Goal: Transaction & Acquisition: Purchase product/service

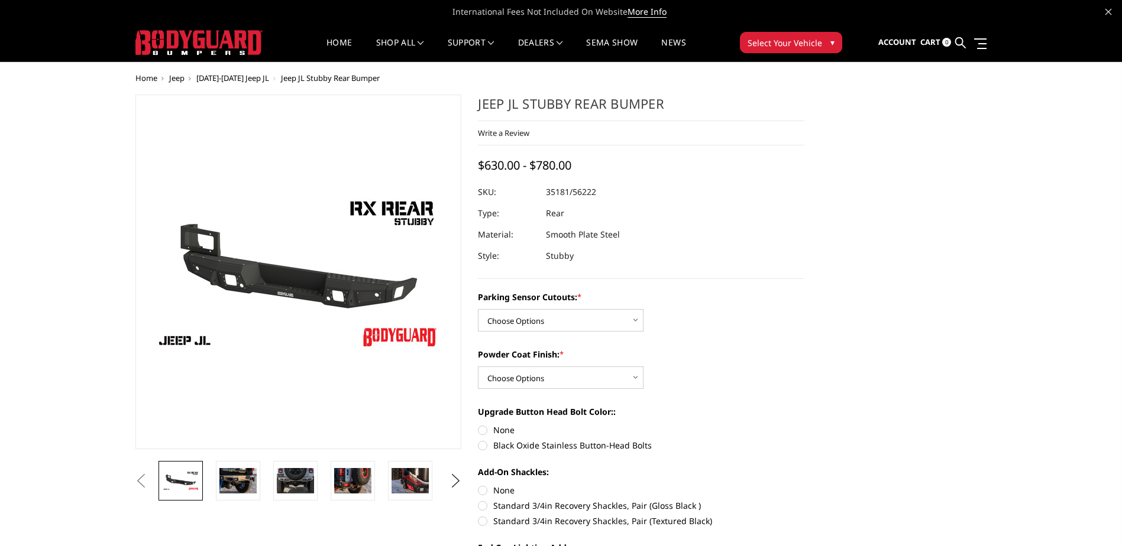
click at [308, 292] on img at bounding box center [286, 269] width 757 height 426
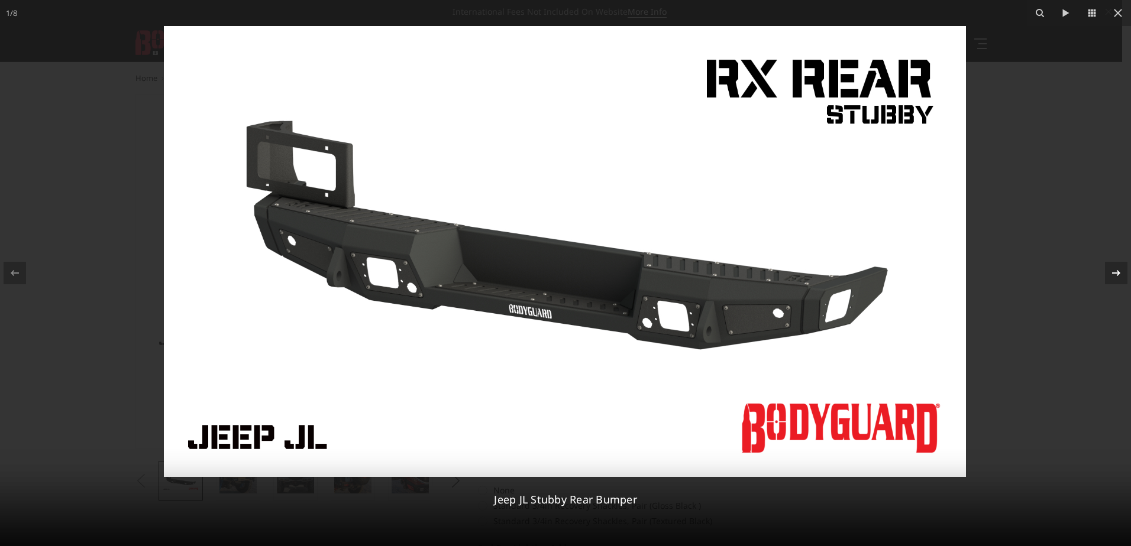
click at [1113, 270] on icon at bounding box center [1116, 273] width 14 height 14
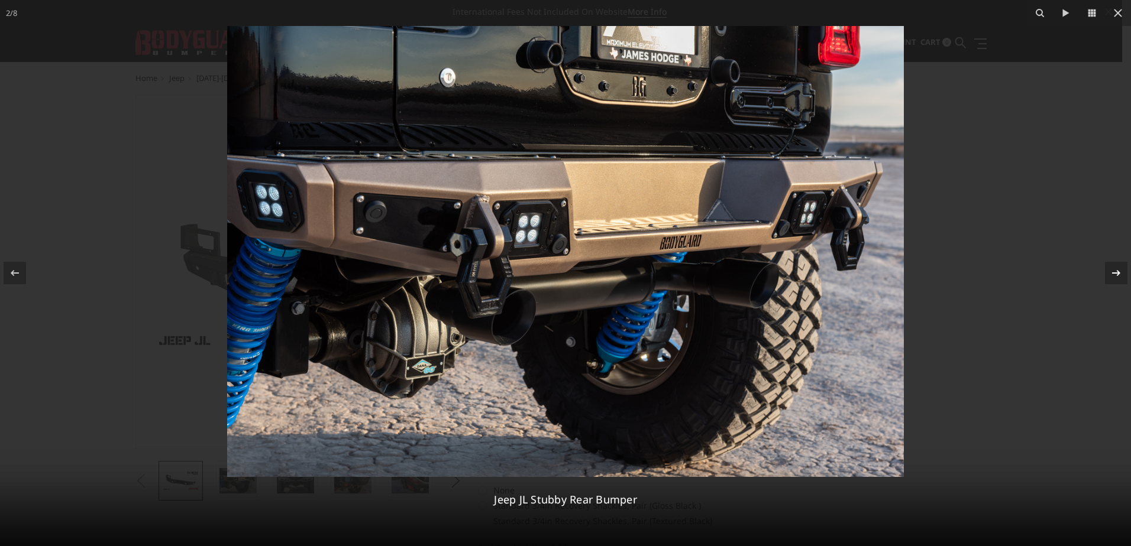
click at [1113, 270] on div "2 / 8 Jeep JL Stubby Rear Bumper" at bounding box center [565, 273] width 1131 height 546
click at [1113, 274] on icon at bounding box center [1116, 273] width 14 height 14
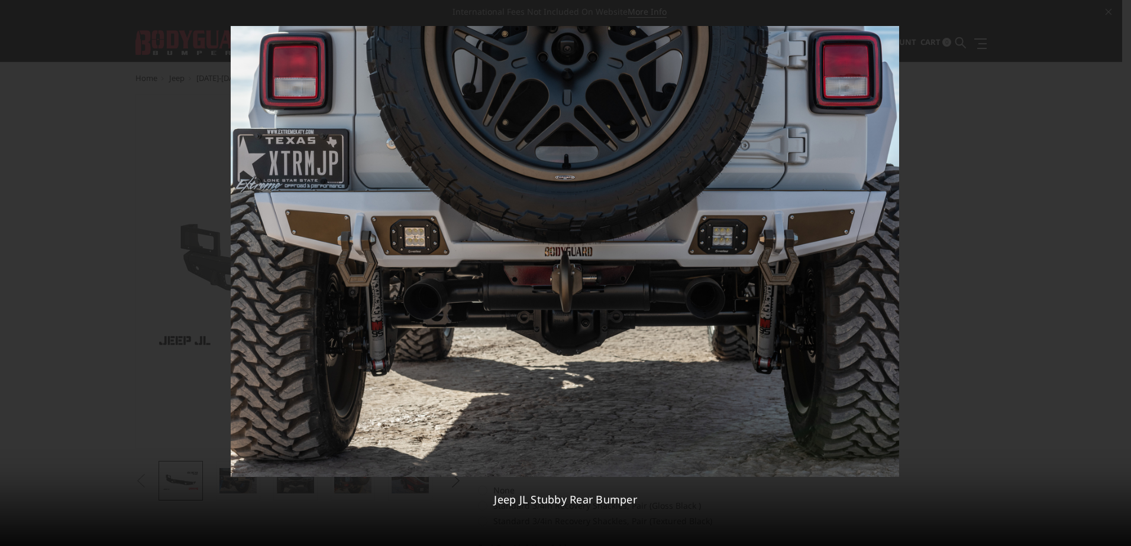
click at [1113, 274] on div "3 / 8 Jeep JL Stubby Rear Bumper" at bounding box center [565, 273] width 1131 height 546
click at [1113, 274] on icon at bounding box center [1116, 273] width 14 height 14
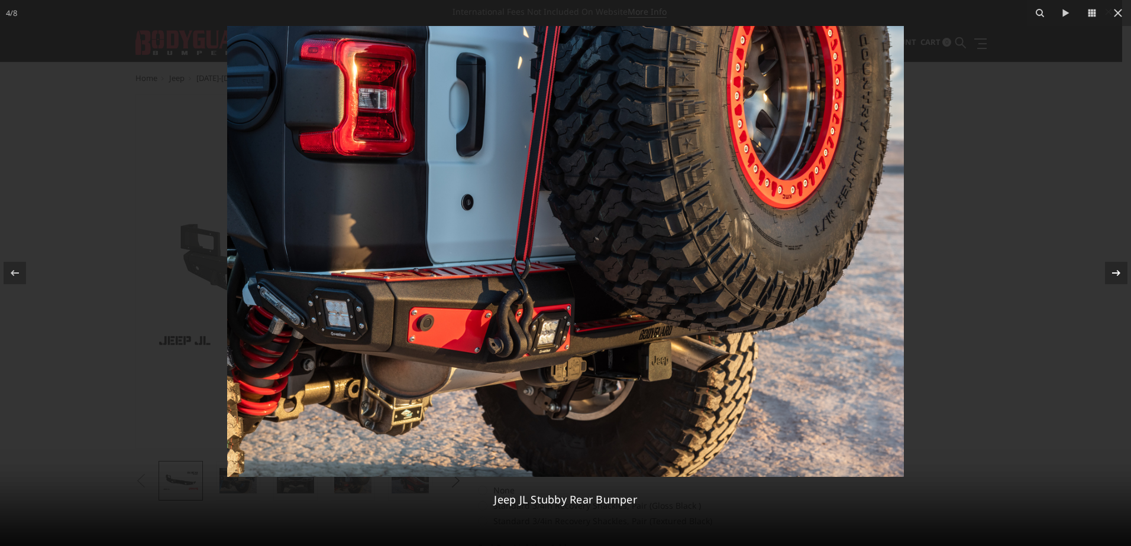
click at [1113, 274] on div "4 / 8 Jeep JL Stubby Rear Bumper" at bounding box center [565, 273] width 1131 height 546
click at [1113, 274] on icon at bounding box center [1116, 273] width 14 height 14
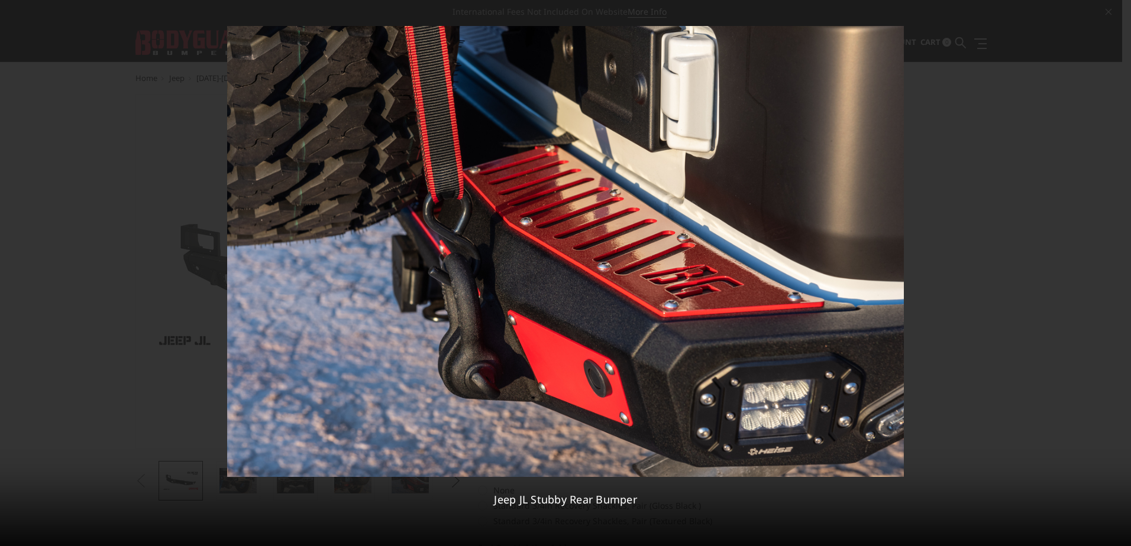
click at [1113, 274] on div "5 / 8 Jeep JL Stubby Rear Bumper" at bounding box center [565, 273] width 1131 height 546
click at [1113, 274] on icon at bounding box center [1116, 273] width 14 height 14
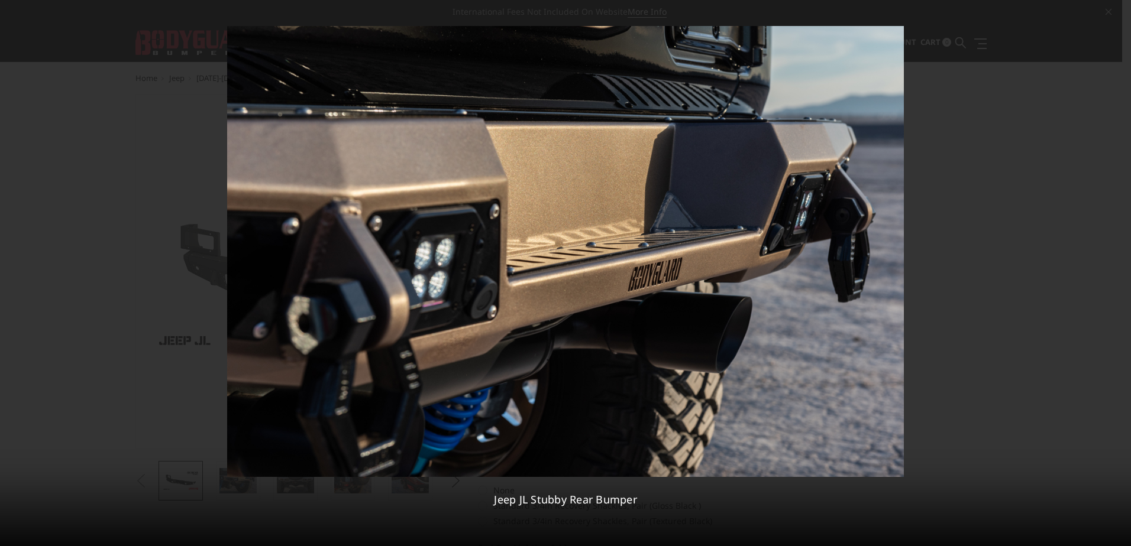
click at [1113, 274] on div "6 / 8 Jeep JL Stubby Rear Bumper" at bounding box center [565, 273] width 1131 height 546
click at [1113, 274] on icon at bounding box center [1116, 273] width 14 height 14
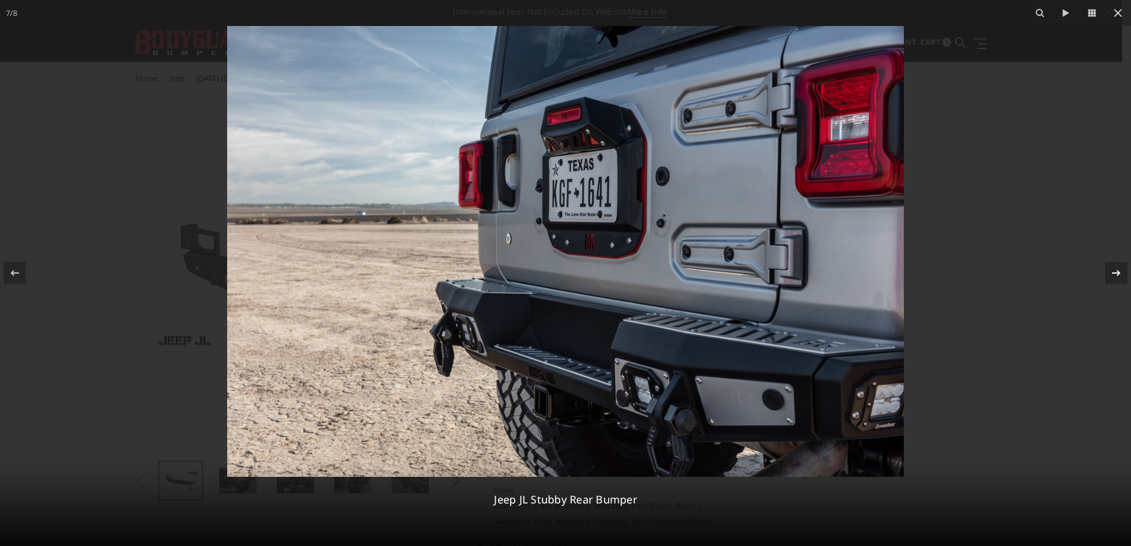
click at [1113, 274] on icon at bounding box center [1116, 273] width 14 height 14
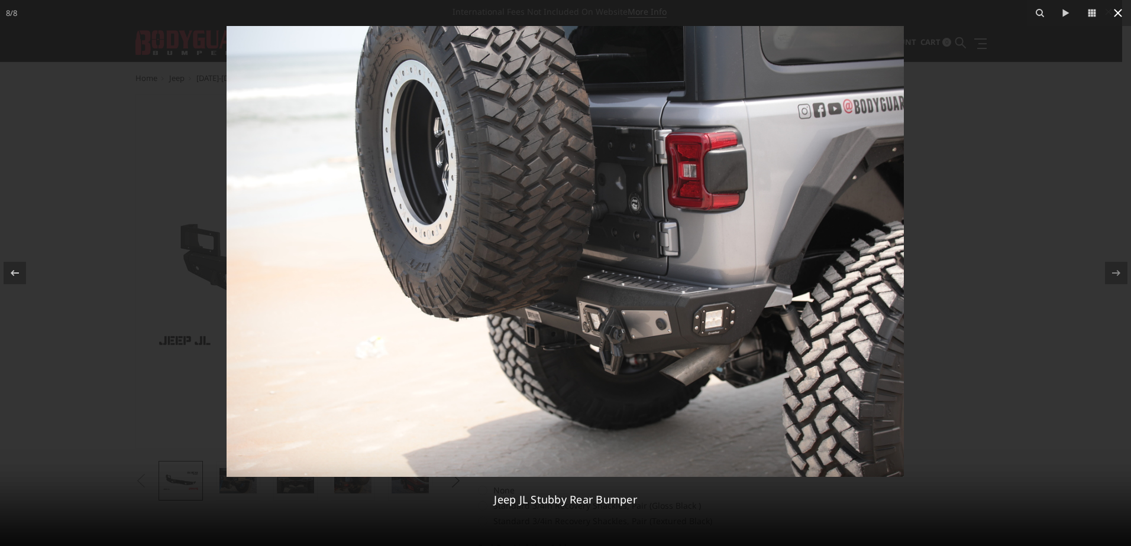
click at [1119, 17] on icon at bounding box center [1118, 13] width 14 height 14
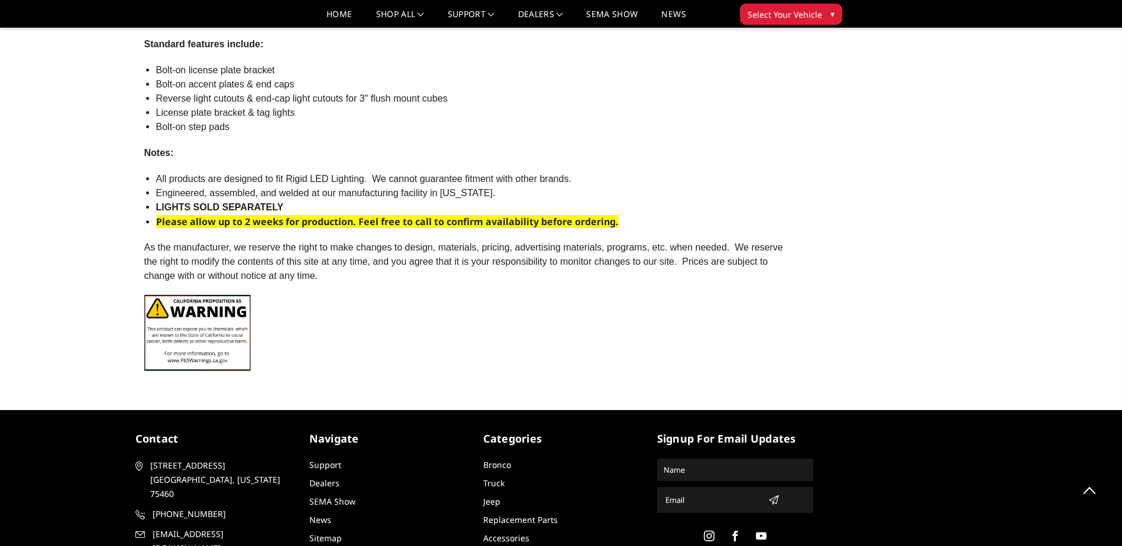
scroll to position [1523, 0]
